Goal: Check status: Check status

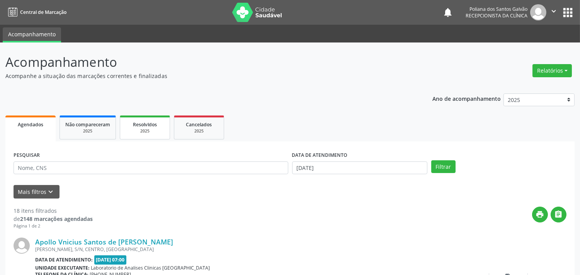
click at [149, 124] on span "Resolvidos" at bounding box center [145, 124] width 24 height 7
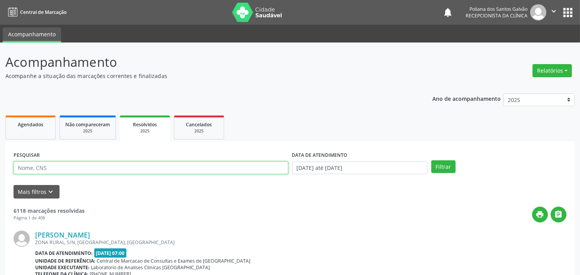
click at [144, 167] on input "text" at bounding box center [151, 167] width 275 height 13
type input "E"
type input "WISLAN"
click at [431, 160] on button "Filtrar" at bounding box center [443, 166] width 24 height 13
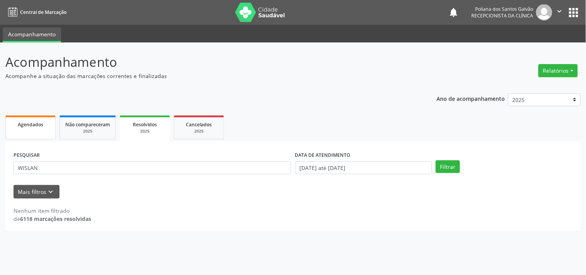
click at [35, 129] on link "Agendados" at bounding box center [30, 127] width 50 height 24
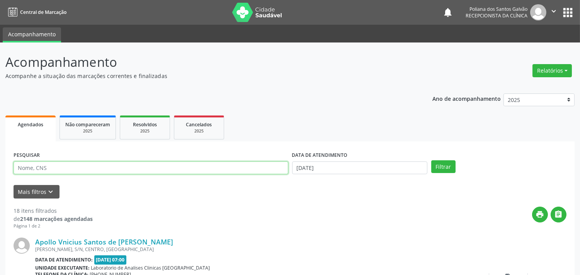
click at [98, 169] on input "text" at bounding box center [151, 167] width 275 height 13
type input "WISLAN"
click at [431, 160] on button "Filtrar" at bounding box center [443, 166] width 24 height 13
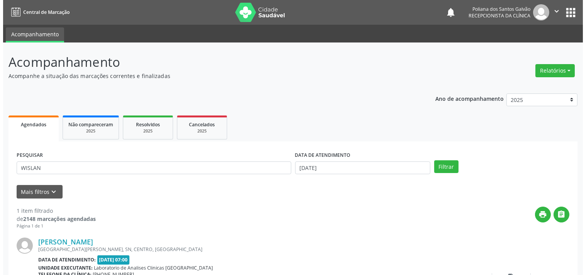
scroll to position [71, 0]
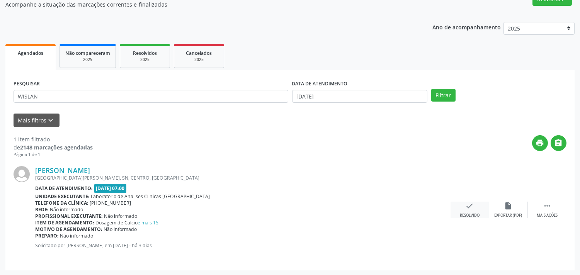
click at [473, 207] on icon "check" at bounding box center [469, 206] width 8 height 8
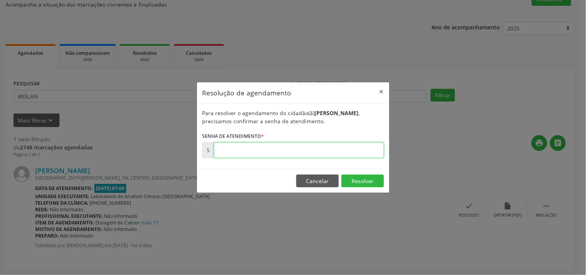
click at [279, 154] on input "text" at bounding box center [299, 149] width 170 height 15
type input "00181832"
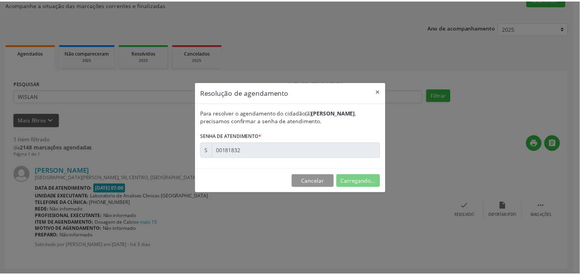
scroll to position [0, 0]
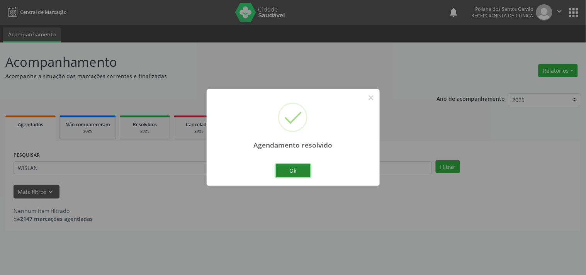
click at [298, 171] on button "Ok" at bounding box center [293, 170] width 35 height 13
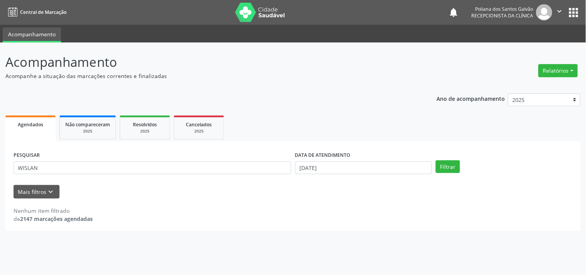
click at [152, 176] on div "PESQUISAR WISLAN" at bounding box center [152, 164] width 281 height 30
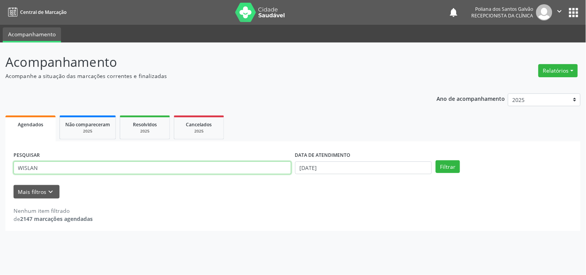
click at [141, 171] on input "WISLAN" at bounding box center [153, 167] width 278 height 13
type input "W"
click at [436, 160] on button "Filtrar" at bounding box center [448, 166] width 24 height 13
click at [176, 171] on input "[PERSON_NAME]" at bounding box center [153, 167] width 278 height 13
click at [436, 160] on button "Filtrar" at bounding box center [448, 166] width 24 height 13
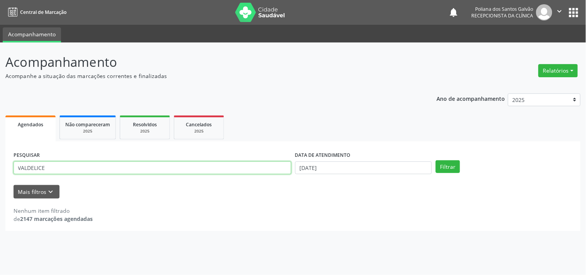
click at [130, 167] on input "VALDELICE" at bounding box center [153, 167] width 278 height 13
type input "V"
type input "702501354360032"
click at [436, 160] on button "Filtrar" at bounding box center [448, 166] width 24 height 13
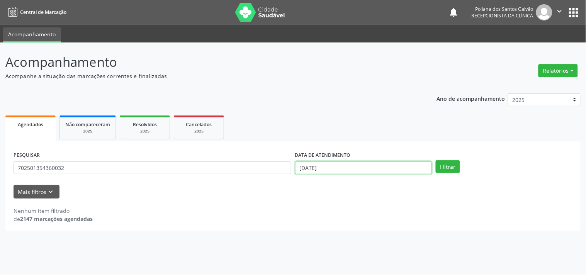
click at [372, 168] on input "[DATE]" at bounding box center [363, 167] width 137 height 13
click at [356, 167] on input "[DATE]" at bounding box center [363, 167] width 137 height 13
click at [339, 167] on input "[DATE]" at bounding box center [363, 167] width 137 height 13
click at [220, 219] on div "Nenhum item filtrado de 2147 marcações agendadas" at bounding box center [293, 215] width 559 height 16
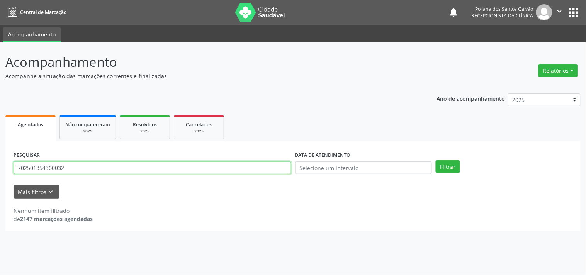
click at [154, 167] on input "702501354360032" at bounding box center [153, 167] width 278 height 13
click at [436, 160] on button "Filtrar" at bounding box center [448, 166] width 24 height 13
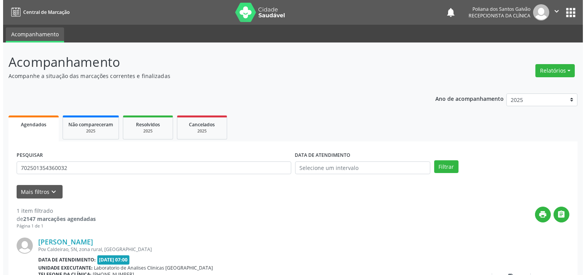
scroll to position [71, 0]
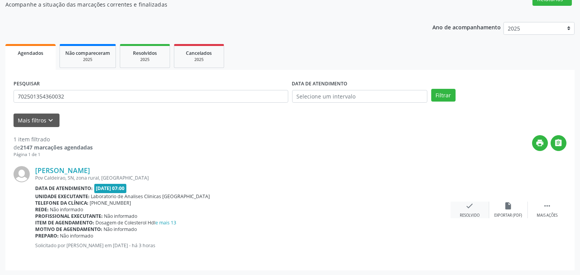
click at [469, 213] on div "Resolvido" at bounding box center [470, 215] width 20 height 5
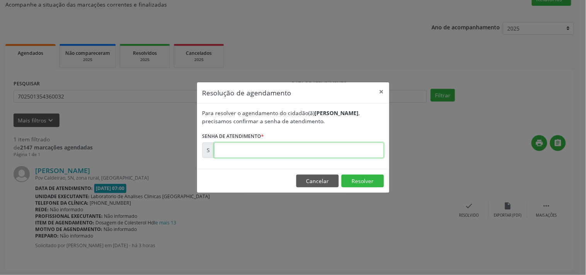
click at [279, 152] on input "text" at bounding box center [299, 149] width 170 height 15
type input "00181960"
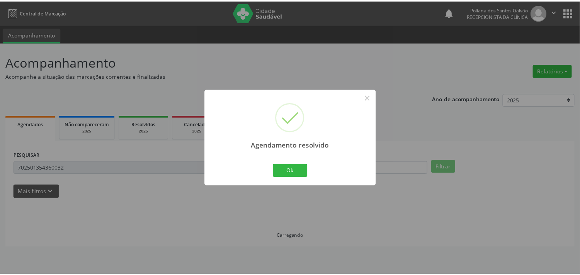
scroll to position [0, 0]
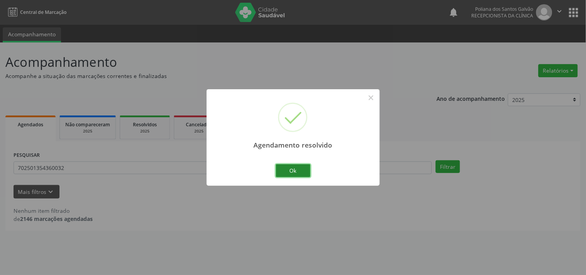
click at [305, 169] on button "Ok" at bounding box center [293, 170] width 35 height 13
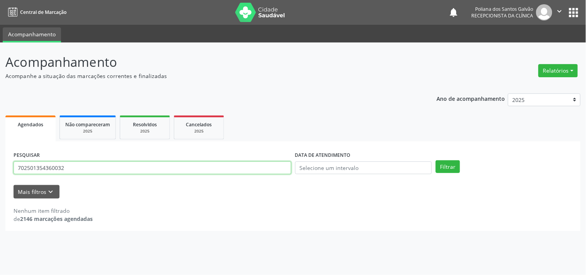
click at [122, 169] on input "702501354360032" at bounding box center [153, 167] width 278 height 13
type input "7"
type input "705209438344873"
click at [436, 160] on button "Filtrar" at bounding box center [448, 166] width 24 height 13
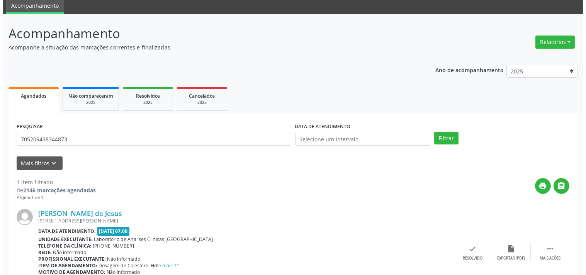
scroll to position [71, 0]
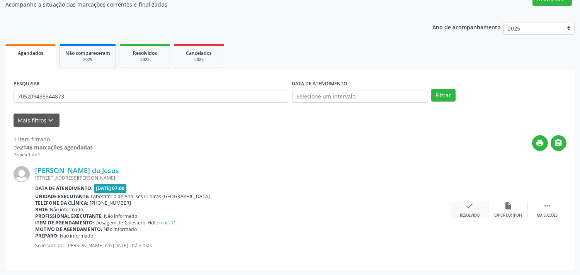
click at [477, 213] on div "Resolvido" at bounding box center [470, 215] width 20 height 5
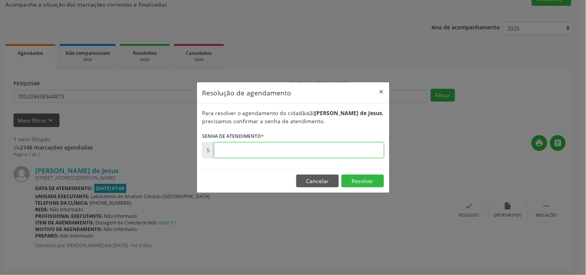
click at [305, 153] on input "text" at bounding box center [299, 149] width 170 height 15
type input "00181799"
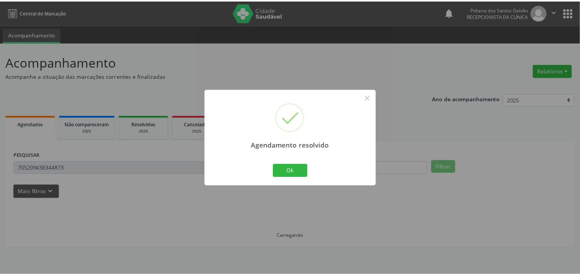
scroll to position [0, 0]
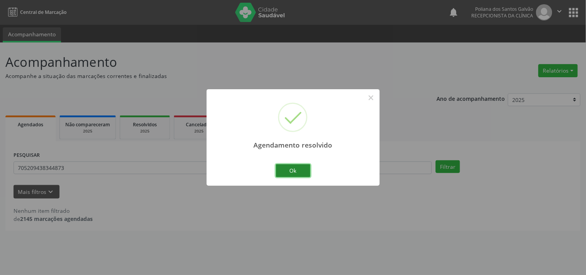
click at [298, 174] on button "Ok" at bounding box center [293, 170] width 35 height 13
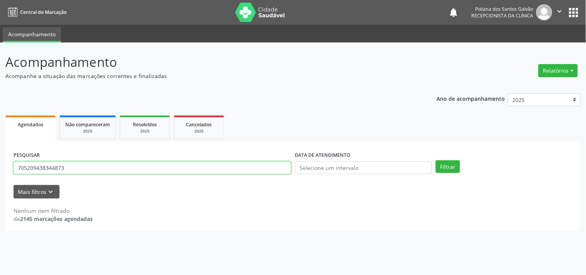
click at [131, 171] on input "705209438344873" at bounding box center [153, 167] width 278 height 13
type input "7"
type input "702808167196465"
click at [436, 160] on button "Filtrar" at bounding box center [448, 166] width 24 height 13
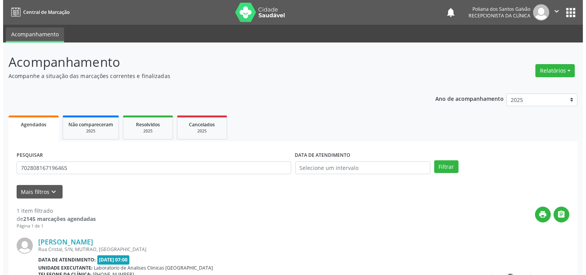
scroll to position [71, 0]
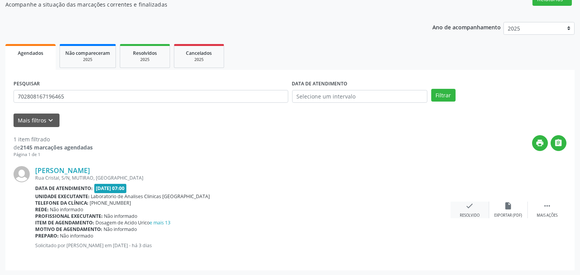
click at [470, 207] on icon "check" at bounding box center [469, 206] width 8 height 8
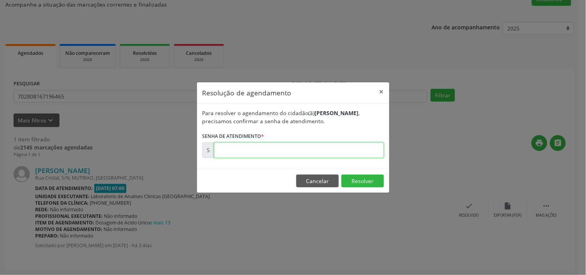
click at [248, 151] on input "text" at bounding box center [299, 149] width 170 height 15
type input "00181901"
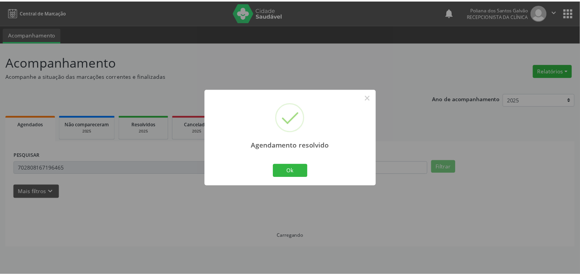
scroll to position [0, 0]
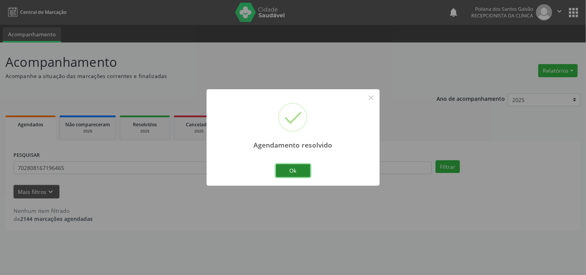
click at [300, 174] on button "Ok" at bounding box center [293, 170] width 35 height 13
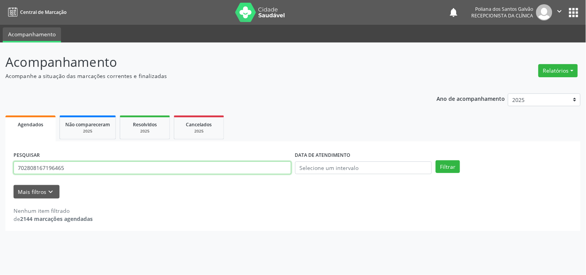
click at [131, 172] on input "702808167196465" at bounding box center [153, 167] width 278 height 13
type input "7"
type input "706205531625962"
click at [436, 160] on button "Filtrar" at bounding box center [448, 166] width 24 height 13
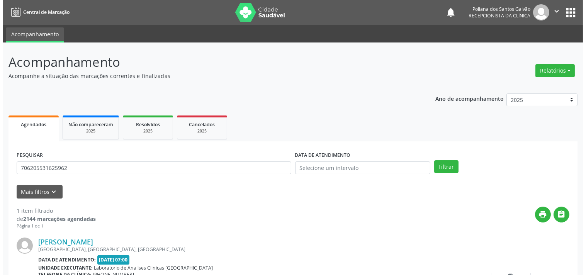
scroll to position [71, 0]
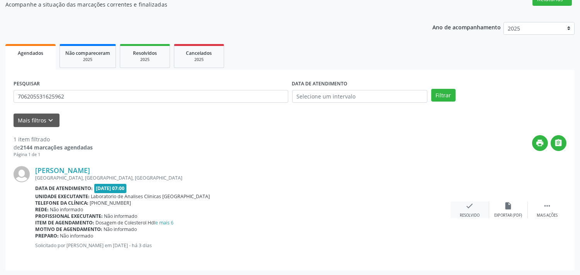
click at [465, 208] on icon "check" at bounding box center [469, 206] width 8 height 8
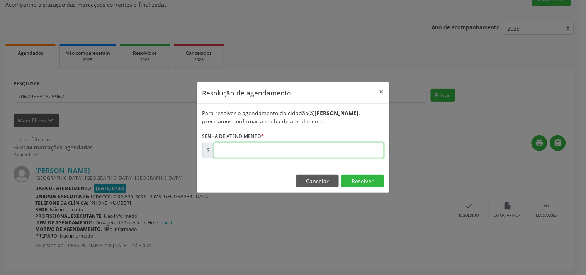
click at [318, 154] on input "text" at bounding box center [299, 149] width 170 height 15
type input "00181815"
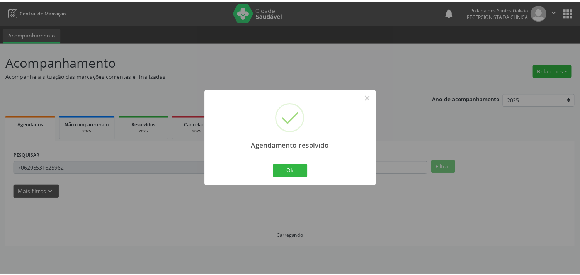
scroll to position [0, 0]
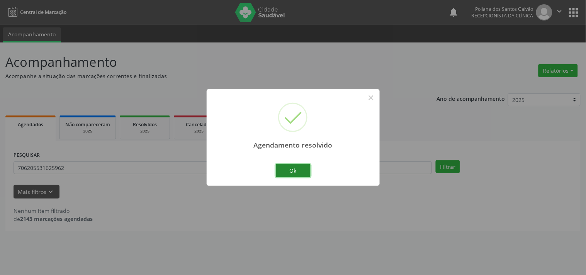
click at [301, 176] on button "Ok" at bounding box center [293, 170] width 35 height 13
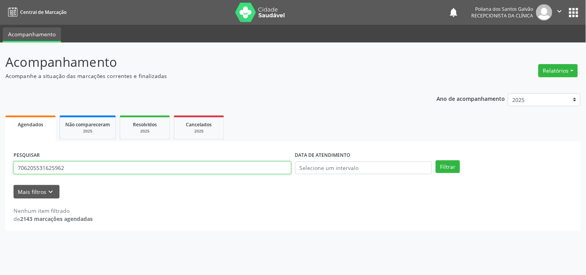
click at [200, 170] on input "706205531625962" at bounding box center [153, 167] width 278 height 13
type input "7"
type input "700507509645751"
click at [436, 160] on button "Filtrar" at bounding box center [448, 166] width 24 height 13
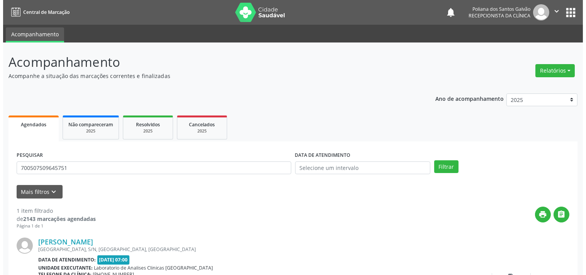
scroll to position [71, 0]
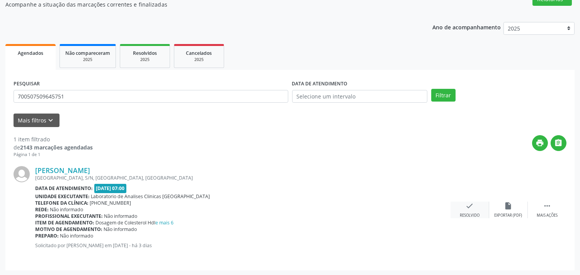
click at [473, 210] on div "check Resolvido" at bounding box center [469, 210] width 39 height 17
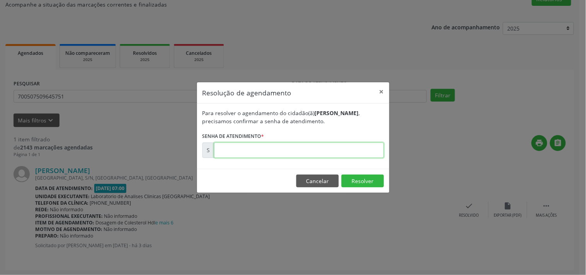
click at [271, 154] on input "text" at bounding box center [299, 149] width 170 height 15
type input "00181807"
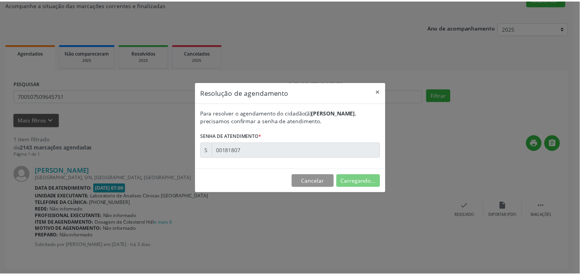
scroll to position [0, 0]
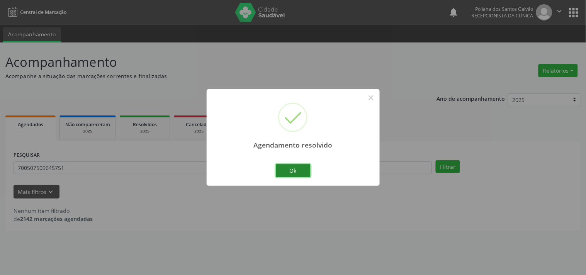
click at [287, 172] on button "Ok" at bounding box center [293, 170] width 35 height 13
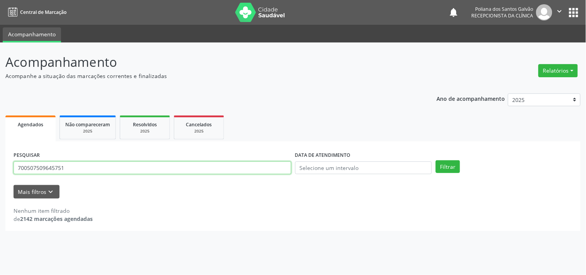
click at [183, 172] on input "700507509645751" at bounding box center [153, 167] width 278 height 13
type input "7"
type input "706806738257224"
click at [436, 160] on button "Filtrar" at bounding box center [448, 166] width 24 height 13
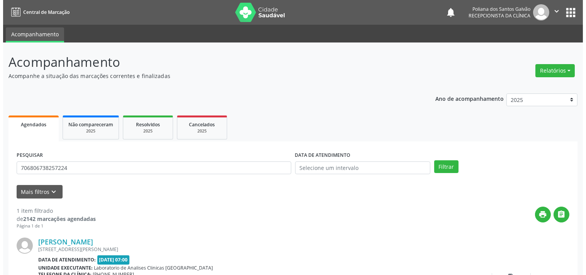
scroll to position [71, 0]
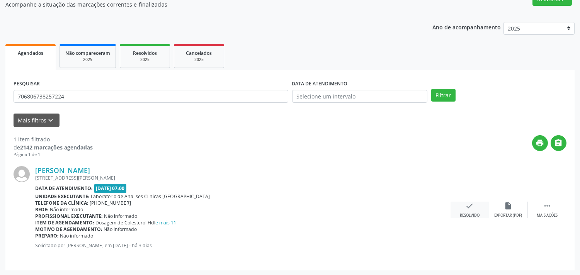
click at [467, 213] on div "Resolvido" at bounding box center [470, 215] width 20 height 5
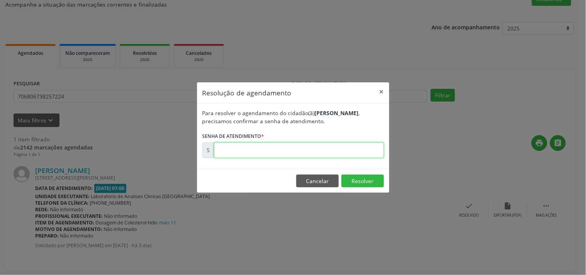
click at [326, 148] on input "text" at bounding box center [299, 149] width 170 height 15
type input "00181812"
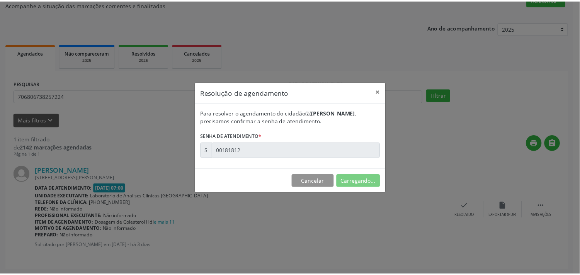
scroll to position [0, 0]
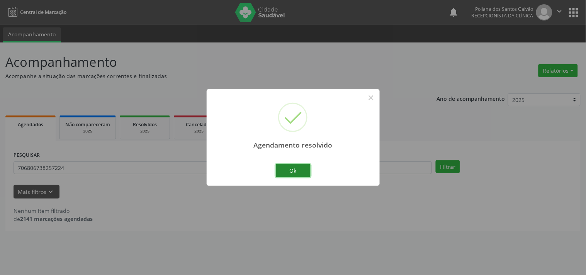
click at [307, 171] on button "Ok" at bounding box center [293, 170] width 35 height 13
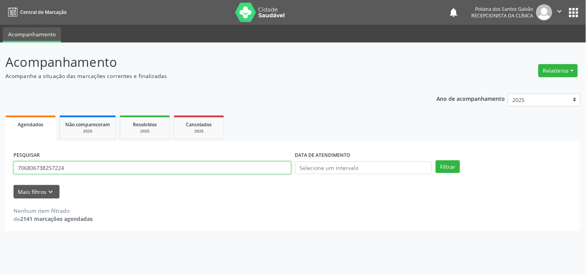
click at [117, 170] on input "706806738257224" at bounding box center [153, 167] width 278 height 13
type input "7"
type input "706801717209129"
click at [436, 160] on button "Filtrar" at bounding box center [448, 166] width 24 height 13
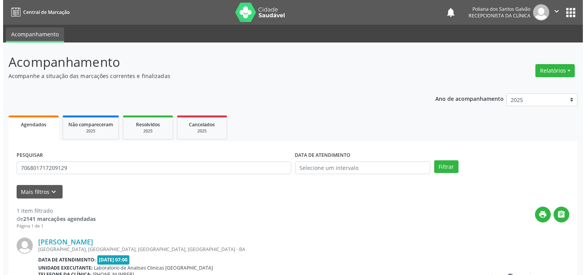
scroll to position [71, 0]
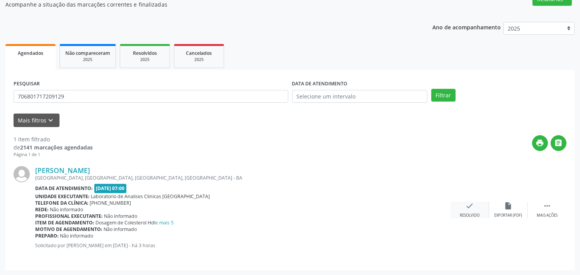
click at [476, 210] on div "check Resolvido" at bounding box center [469, 210] width 39 height 17
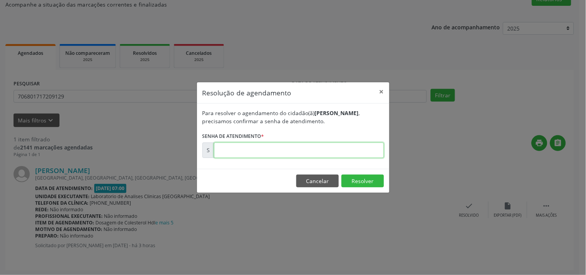
click at [306, 153] on input "text" at bounding box center [299, 149] width 170 height 15
type input "00181975"
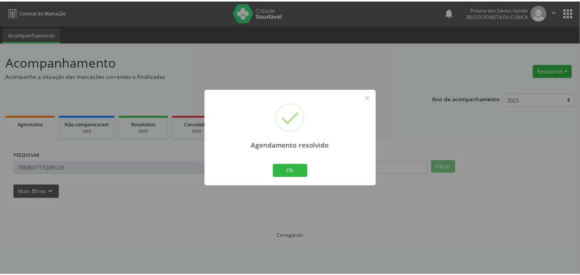
scroll to position [0, 0]
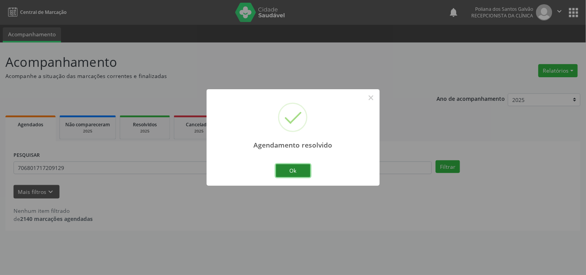
click at [303, 166] on button "Ok" at bounding box center [293, 170] width 35 height 13
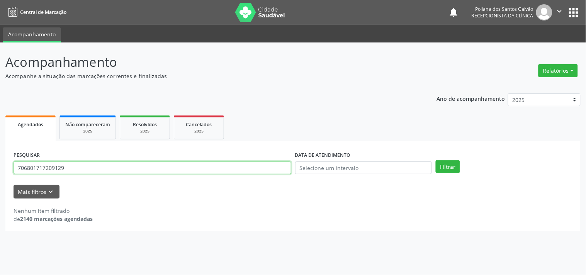
click at [174, 168] on input "706801717209129" at bounding box center [153, 167] width 278 height 13
type input "7"
type input "702806612526665"
click at [436, 160] on button "Filtrar" at bounding box center [448, 166] width 24 height 13
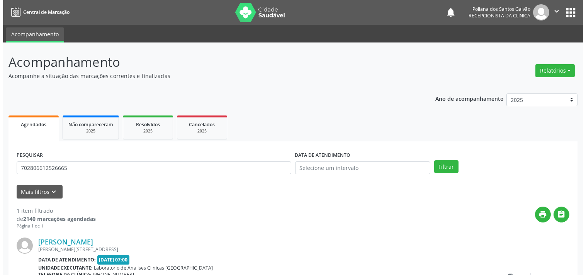
scroll to position [71, 0]
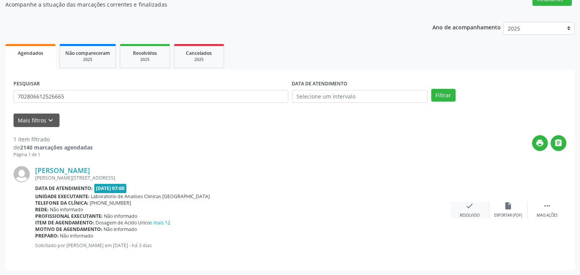
click at [470, 207] on icon "check" at bounding box center [469, 206] width 8 height 8
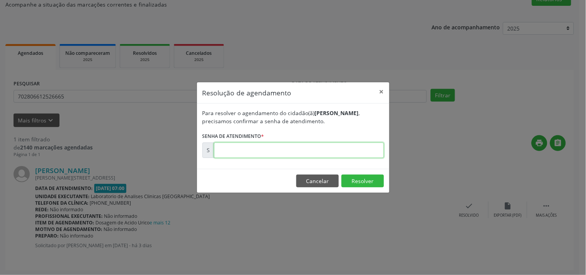
click at [290, 150] on input "text" at bounding box center [299, 149] width 170 height 15
type input "00181800"
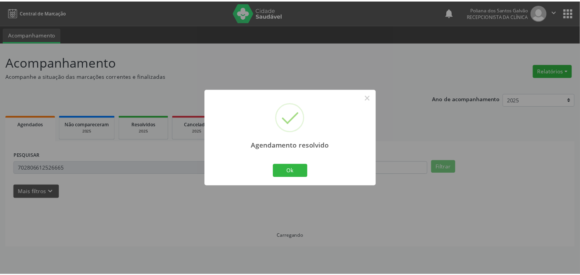
scroll to position [0, 0]
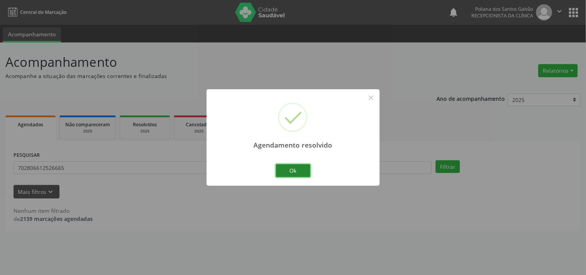
click at [300, 173] on button "Ok" at bounding box center [293, 170] width 35 height 13
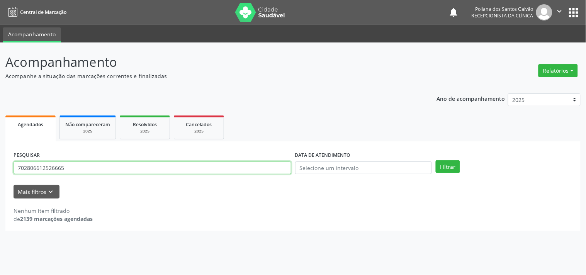
click at [218, 172] on input "702806612526665" at bounding box center [153, 167] width 278 height 13
type input "7"
type input "702800101104166"
click at [436, 160] on button "Filtrar" at bounding box center [448, 166] width 24 height 13
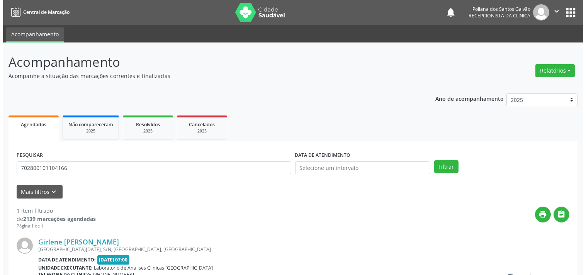
scroll to position [71, 0]
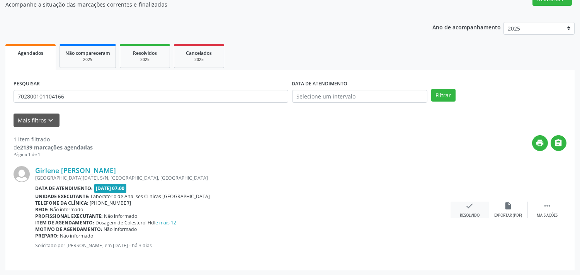
click at [470, 206] on icon "check" at bounding box center [469, 206] width 8 height 8
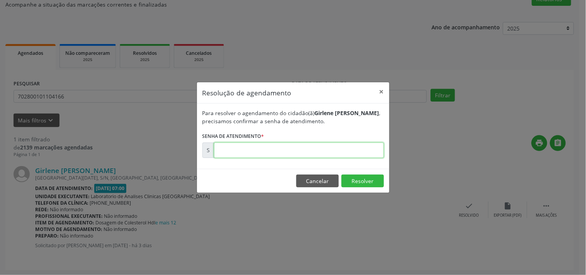
click at [303, 153] on input "text" at bounding box center [299, 149] width 170 height 15
type input "00181801"
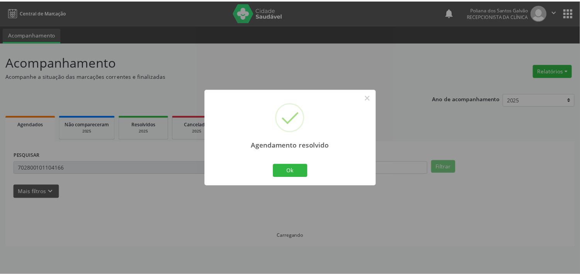
scroll to position [0, 0]
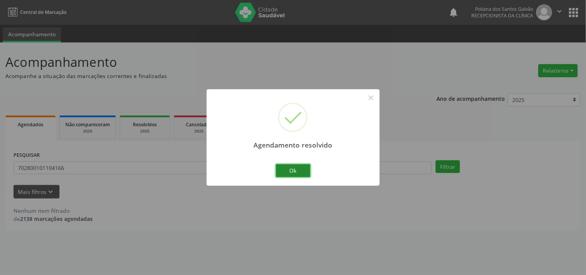
click at [298, 167] on button "Ok" at bounding box center [293, 170] width 35 height 13
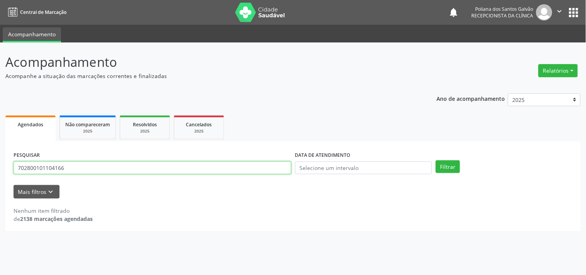
click at [180, 167] on input "702800101104166" at bounding box center [153, 167] width 278 height 13
type input "7"
type input "704109868170350"
click at [436, 160] on button "Filtrar" at bounding box center [448, 166] width 24 height 13
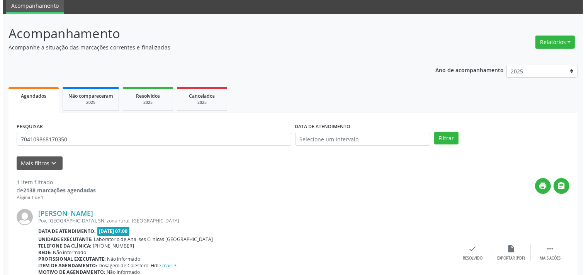
scroll to position [71, 0]
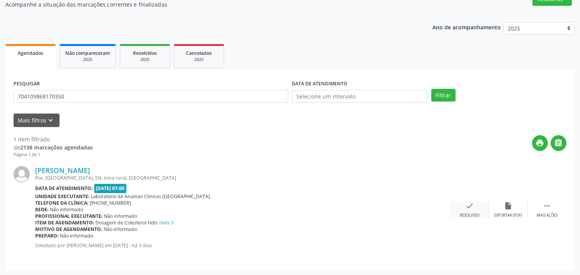
click at [468, 210] on div "check Resolvido" at bounding box center [469, 210] width 39 height 17
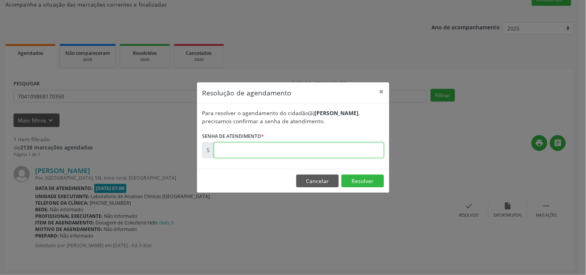
click at [319, 155] on input "text" at bounding box center [299, 149] width 170 height 15
type input "00181816"
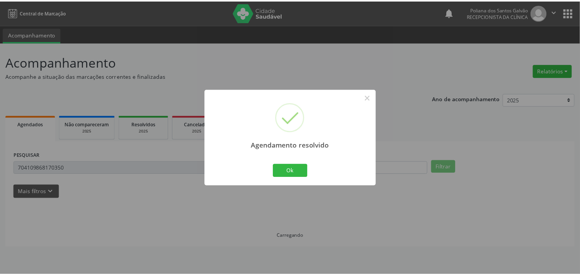
scroll to position [0, 0]
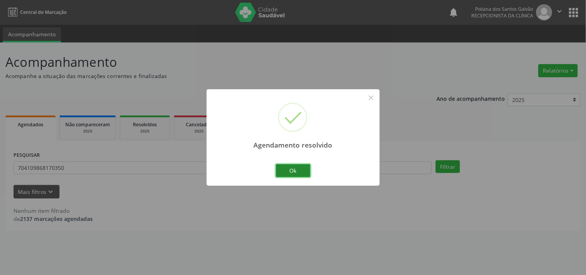
click at [305, 173] on button "Ok" at bounding box center [293, 170] width 35 height 13
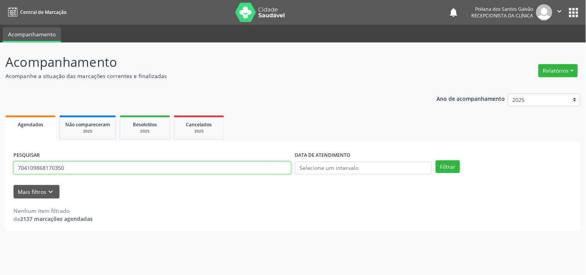
click at [187, 171] on input "704109868170350" at bounding box center [153, 167] width 278 height 13
type input "7"
type input "700009719015300"
click at [436, 160] on button "Filtrar" at bounding box center [448, 166] width 24 height 13
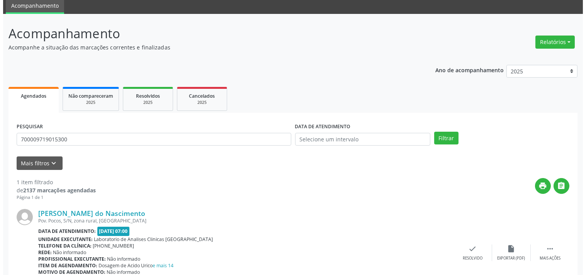
scroll to position [71, 0]
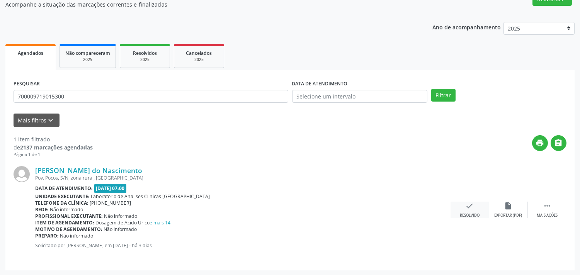
click at [476, 214] on div "Resolvido" at bounding box center [470, 215] width 20 height 5
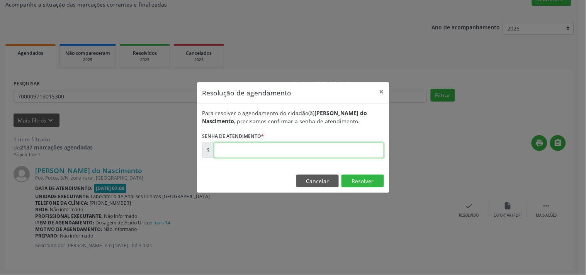
click at [268, 151] on input "text" at bounding box center [299, 149] width 170 height 15
type input "00181806"
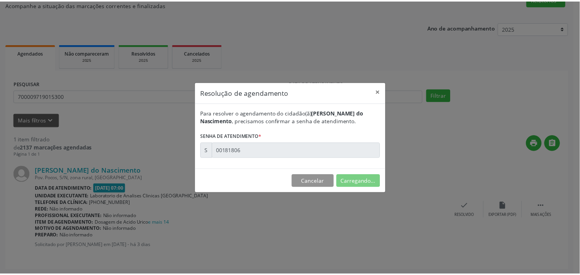
scroll to position [0, 0]
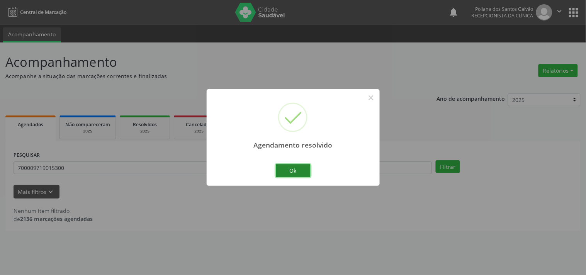
click at [297, 173] on button "Ok" at bounding box center [293, 170] width 35 height 13
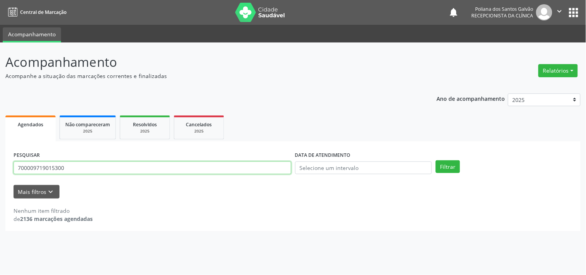
click at [214, 166] on input "700009719015300" at bounding box center [153, 167] width 278 height 13
type input "7"
type input "702300194210810"
click at [436, 160] on button "Filtrar" at bounding box center [448, 166] width 24 height 13
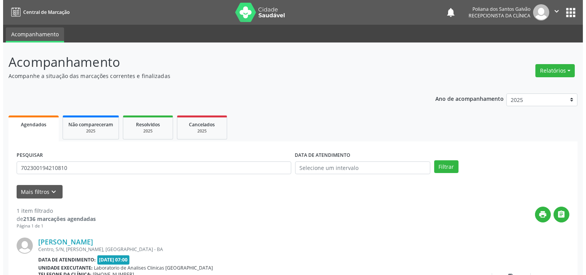
scroll to position [71, 0]
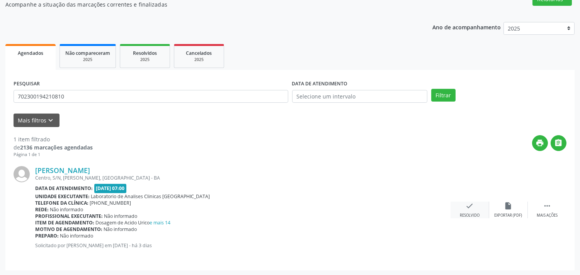
click at [474, 213] on div "Resolvido" at bounding box center [470, 215] width 20 height 5
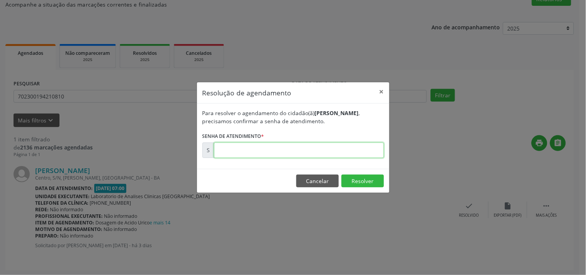
click at [285, 151] on input "text" at bounding box center [299, 149] width 170 height 15
type input "00181811"
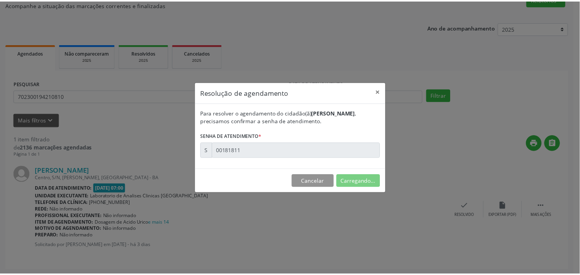
scroll to position [0, 0]
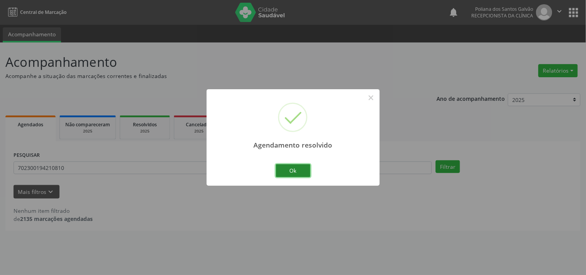
click at [304, 165] on button "Ok" at bounding box center [293, 170] width 35 height 13
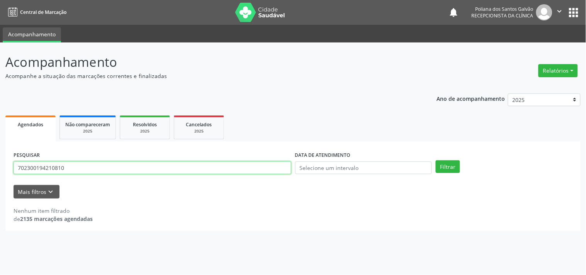
click at [259, 168] on input "702300194210810" at bounding box center [153, 167] width 278 height 13
type input "7"
type input "706404111201180"
click at [436, 160] on button "Filtrar" at bounding box center [448, 166] width 24 height 13
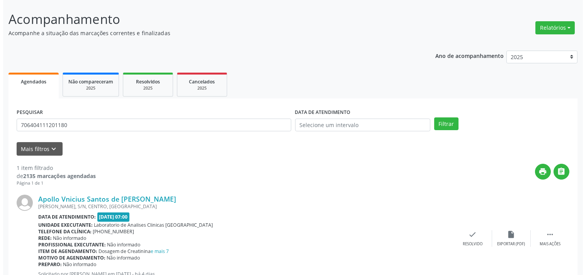
scroll to position [71, 0]
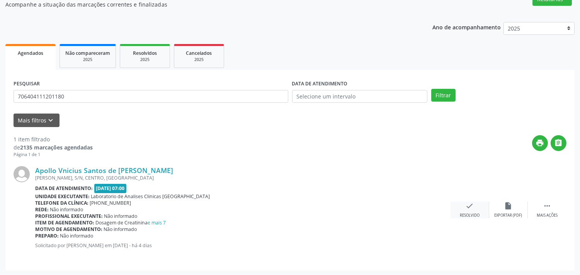
click at [461, 208] on div "check Resolvido" at bounding box center [469, 210] width 39 height 17
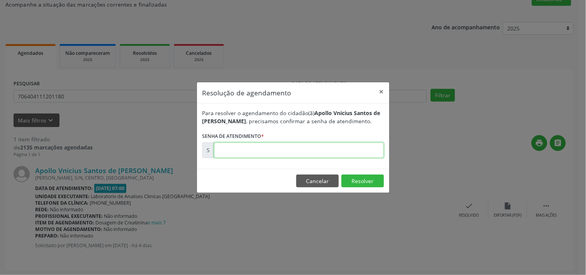
click at [273, 152] on input "text" at bounding box center [299, 149] width 170 height 15
type input "00181730"
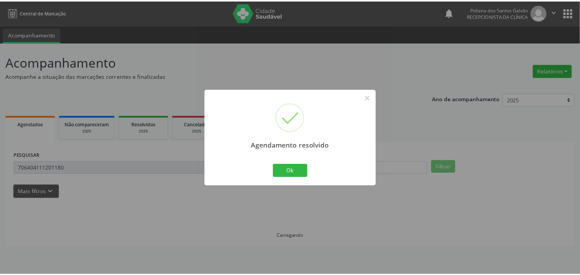
scroll to position [0, 0]
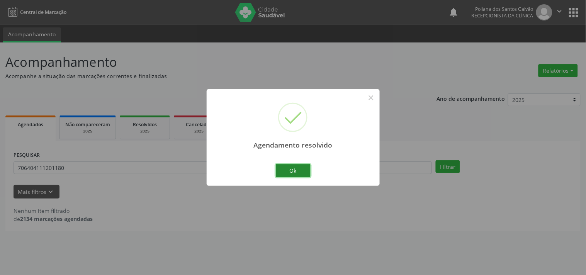
click at [283, 171] on button "Ok" at bounding box center [293, 170] width 35 height 13
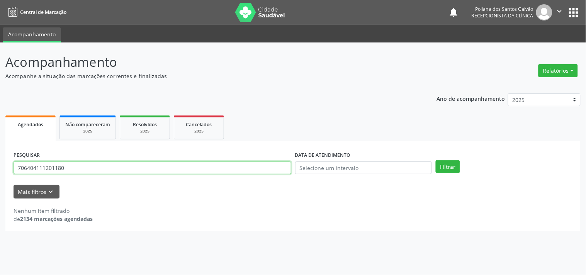
click at [222, 167] on input "706404111201180" at bounding box center [153, 167] width 278 height 13
type input "7"
type input "702009868993688"
click at [436, 160] on button "Filtrar" at bounding box center [448, 166] width 24 height 13
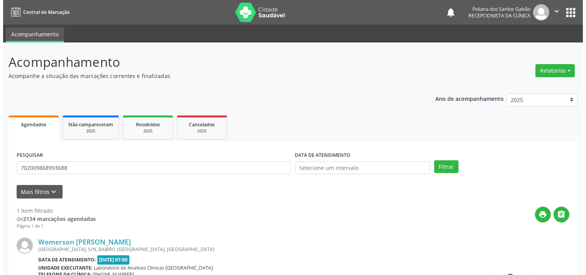
scroll to position [71, 0]
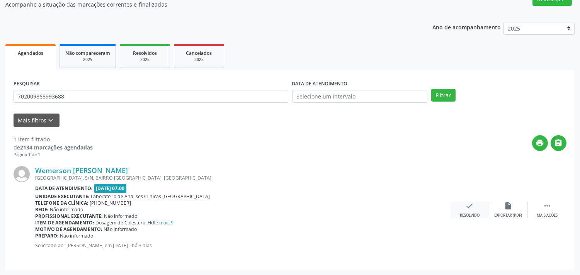
click at [475, 203] on div "check Resolvido" at bounding box center [469, 210] width 39 height 17
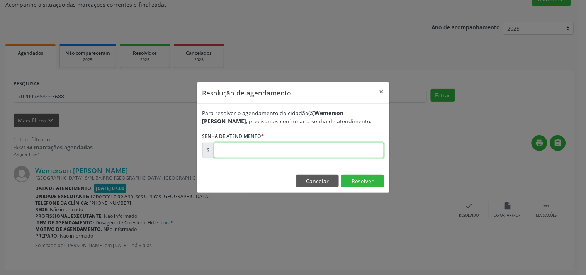
click at [290, 151] on input "text" at bounding box center [299, 149] width 170 height 15
type input "00181946"
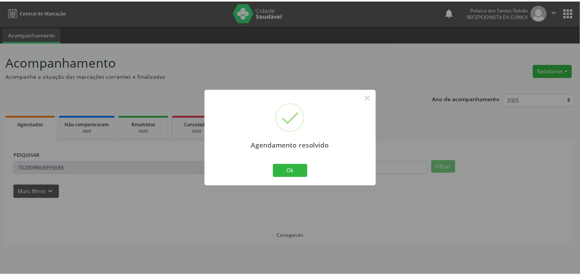
scroll to position [0, 0]
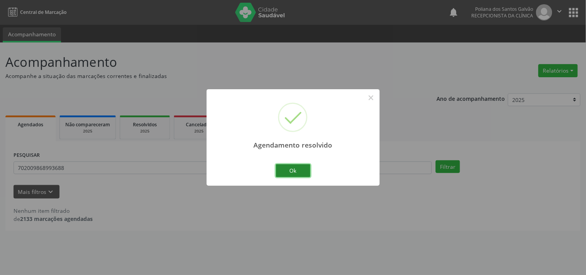
click at [307, 168] on button "Ok" at bounding box center [293, 170] width 35 height 13
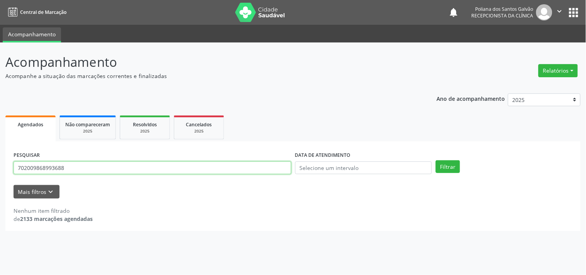
click at [188, 171] on input "702009868993688" at bounding box center [153, 167] width 278 height 13
type input "7"
type input "704108700543280"
click at [436, 160] on button "Filtrar" at bounding box center [448, 166] width 24 height 13
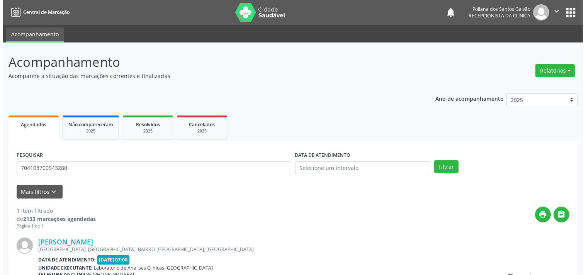
scroll to position [71, 0]
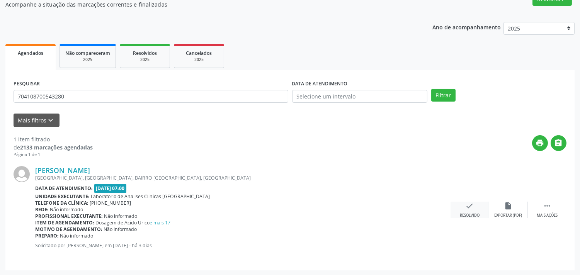
click at [474, 211] on div "check Resolvido" at bounding box center [469, 210] width 39 height 17
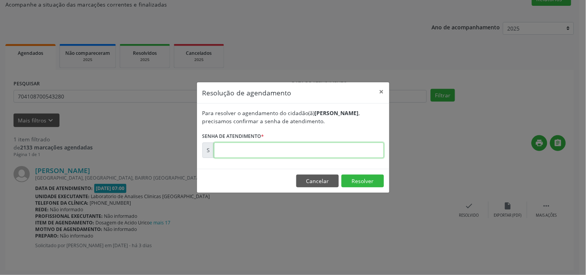
click at [327, 152] on input "text" at bounding box center [299, 149] width 170 height 15
type input "00181802"
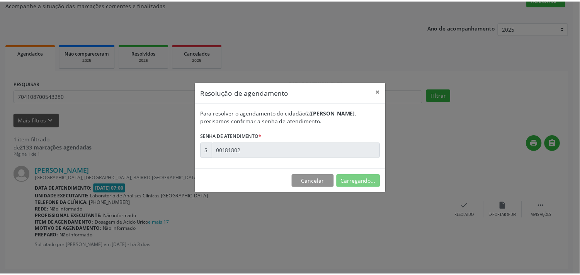
scroll to position [0, 0]
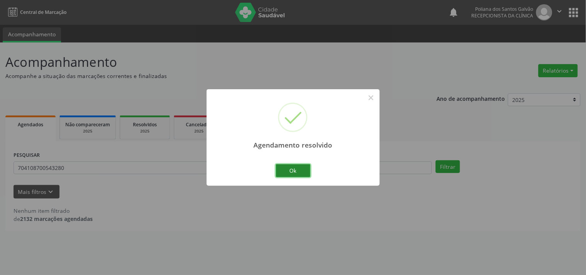
click at [302, 171] on button "Ok" at bounding box center [293, 170] width 35 height 13
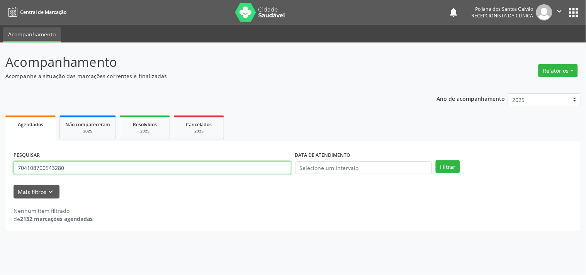
click at [265, 171] on input "704108700543280" at bounding box center [153, 167] width 278 height 13
type input "7"
type input "700206465883026"
click at [436, 160] on button "Filtrar" at bounding box center [448, 166] width 24 height 13
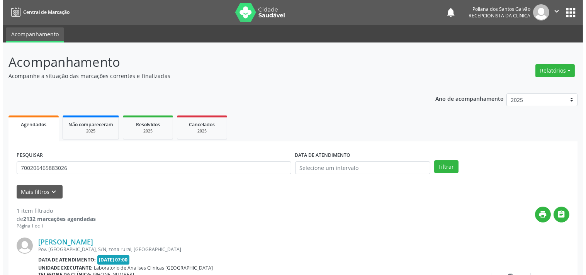
scroll to position [71, 0]
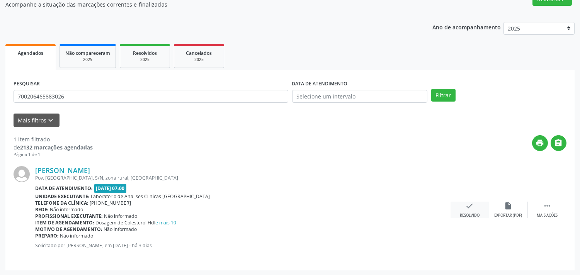
click at [475, 214] on div "Resolvido" at bounding box center [470, 215] width 20 height 5
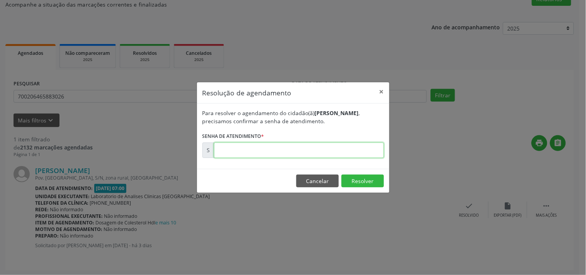
click at [255, 153] on input "text" at bounding box center [299, 149] width 170 height 15
type input "00181798"
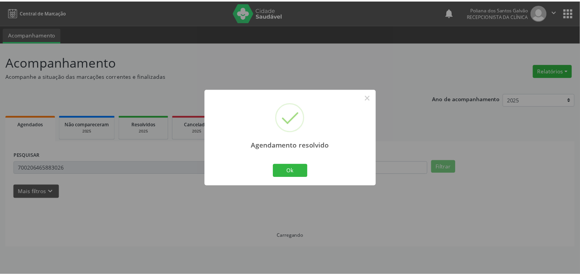
scroll to position [0, 0]
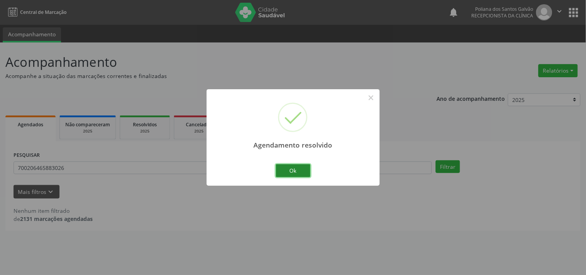
click at [295, 167] on button "Ok" at bounding box center [293, 170] width 35 height 13
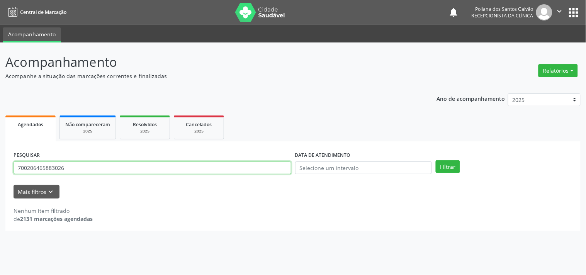
click at [192, 168] on input "700206465883026" at bounding box center [153, 167] width 278 height 13
type input "7"
type input "705609436798911"
click at [436, 160] on button "Filtrar" at bounding box center [448, 166] width 24 height 13
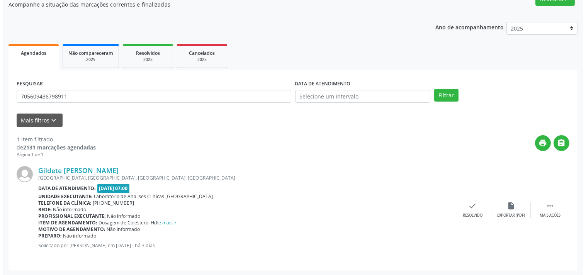
scroll to position [29, 0]
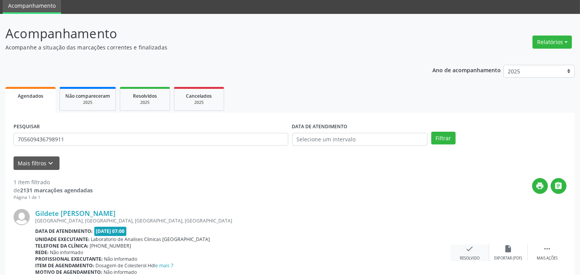
click at [466, 256] on div "Resolvido" at bounding box center [470, 258] width 20 height 5
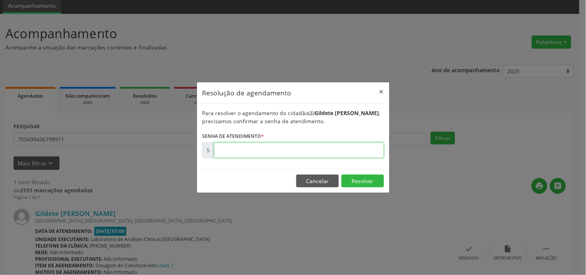
click at [294, 155] on input "text" at bounding box center [299, 149] width 170 height 15
type input "00181808"
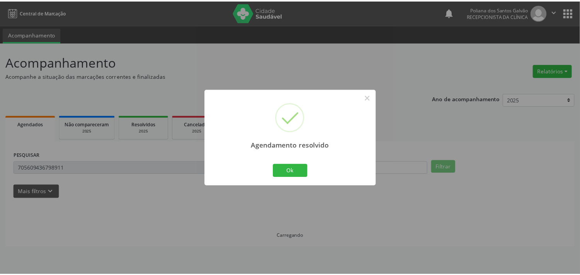
scroll to position [0, 0]
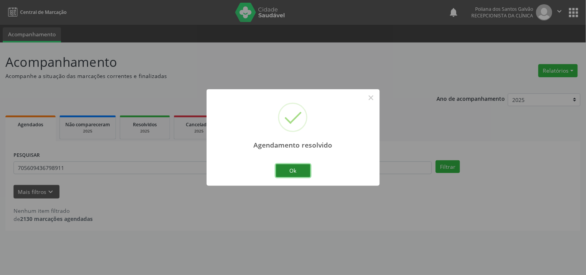
click at [305, 171] on button "Ok" at bounding box center [293, 170] width 35 height 13
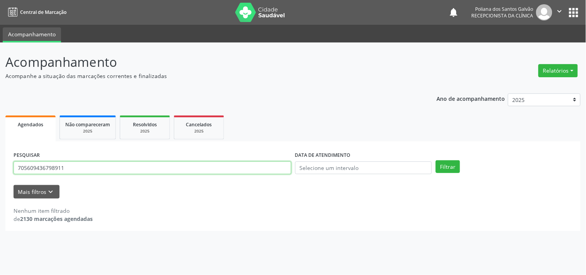
click at [239, 172] on input "705609436798911" at bounding box center [153, 167] width 278 height 13
type input "7"
type input "705002223873559"
click at [436, 160] on button "Filtrar" at bounding box center [448, 166] width 24 height 13
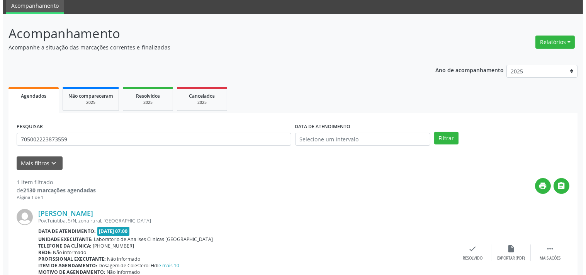
scroll to position [71, 0]
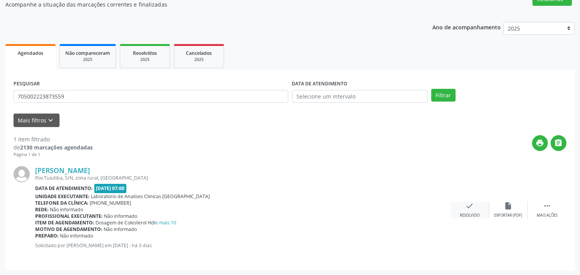
click at [468, 210] on div "check Resolvido" at bounding box center [469, 210] width 39 height 17
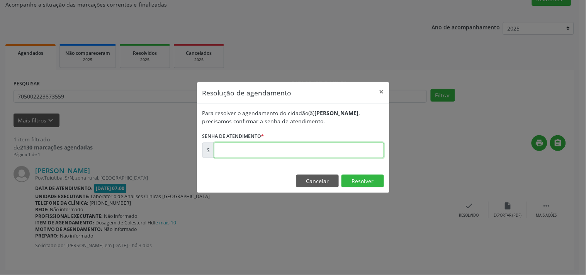
click at [266, 156] on input "text" at bounding box center [299, 149] width 170 height 15
type input "00181813"
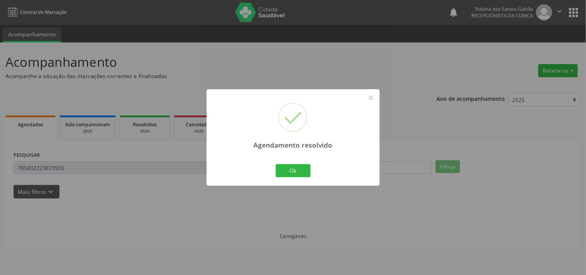
scroll to position [0, 0]
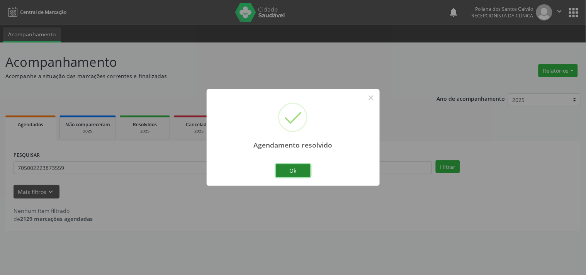
click at [291, 170] on button "Ok" at bounding box center [293, 170] width 35 height 13
